Goal: Task Accomplishment & Management: Use online tool/utility

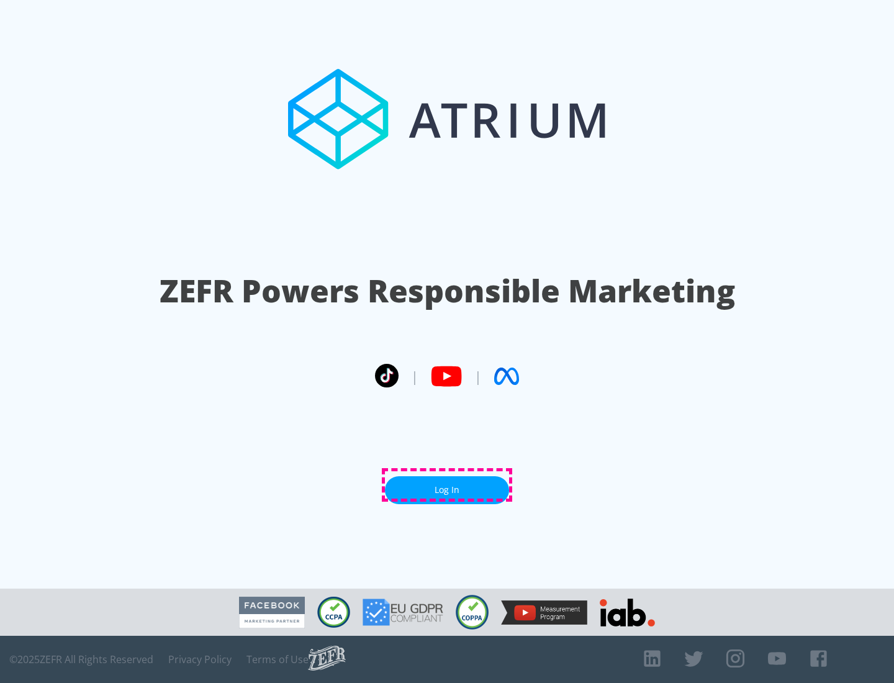
click at [447, 485] on link "Log In" at bounding box center [447, 490] width 124 height 28
